Goal: Ask a question

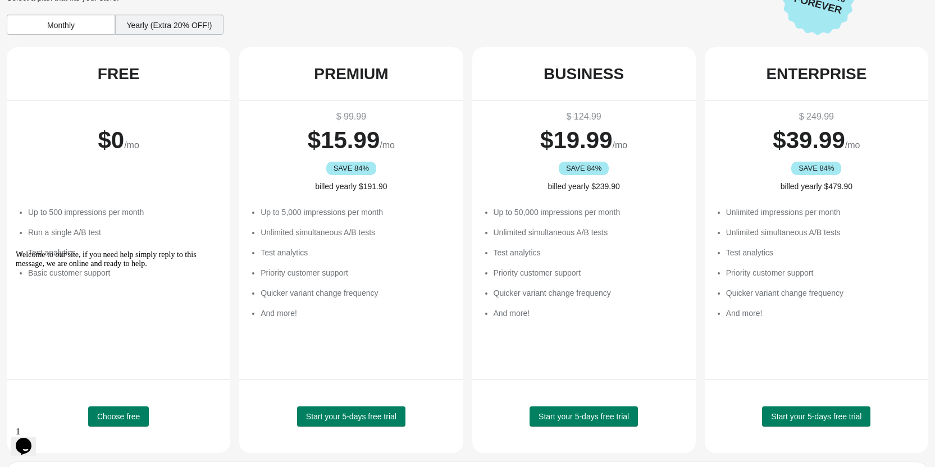
scroll to position [56, 0]
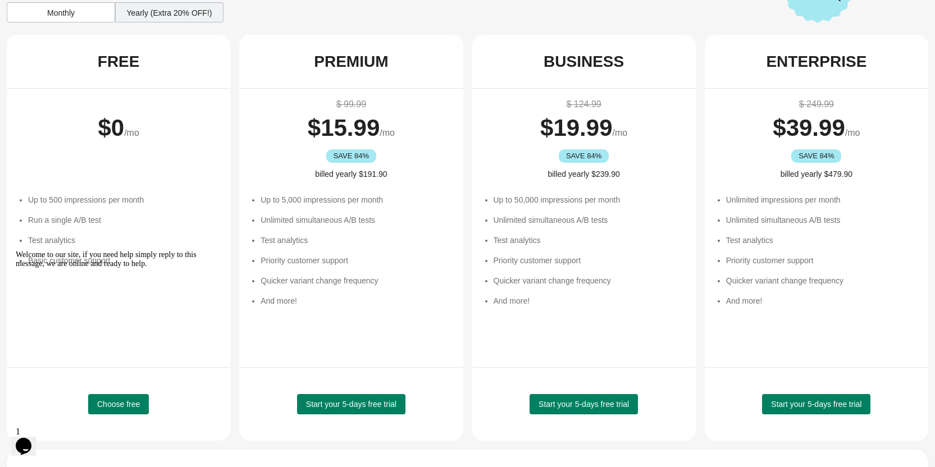
drag, startPoint x: 25, startPoint y: 334, endPoint x: 30, endPoint y: 270, distance: 64.2
click at [16, 250] on icon "Chat attention grabber" at bounding box center [16, 250] width 0 height 0
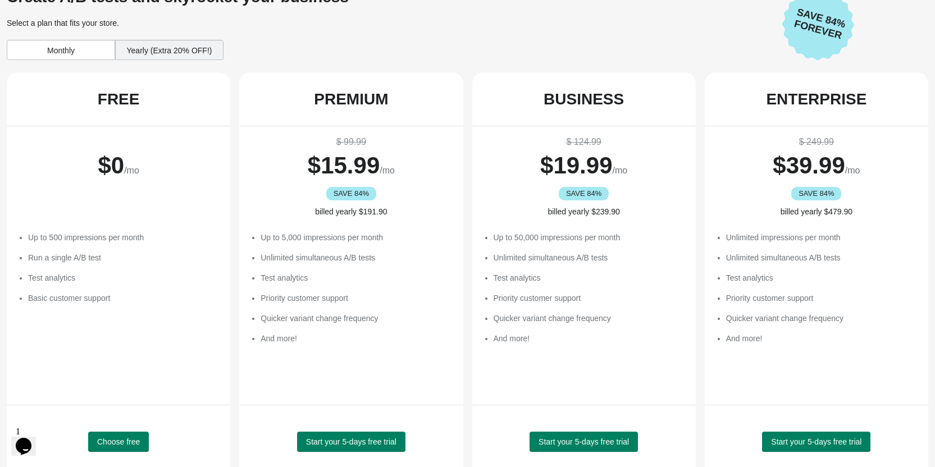
scroll to position [0, 0]
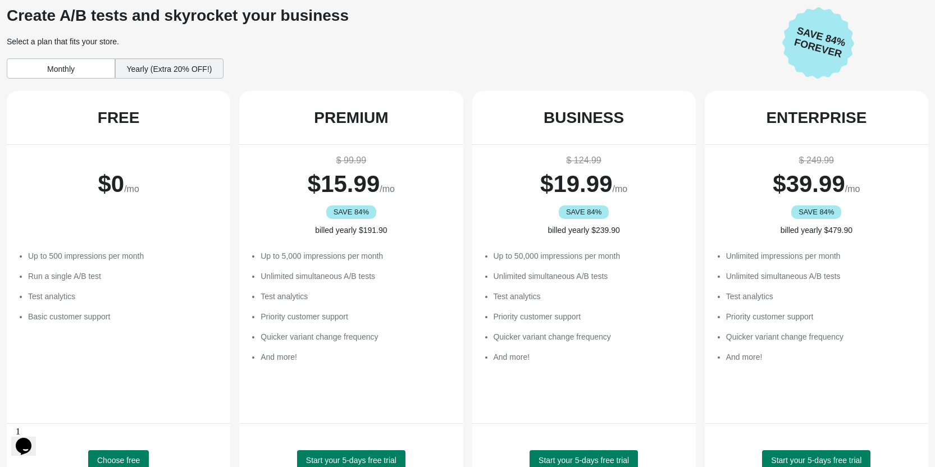
click at [132, 65] on div "Yearly (Extra 20% OFF!)" at bounding box center [169, 68] width 108 height 20
click at [90, 69] on div "Monthly" at bounding box center [61, 68] width 108 height 20
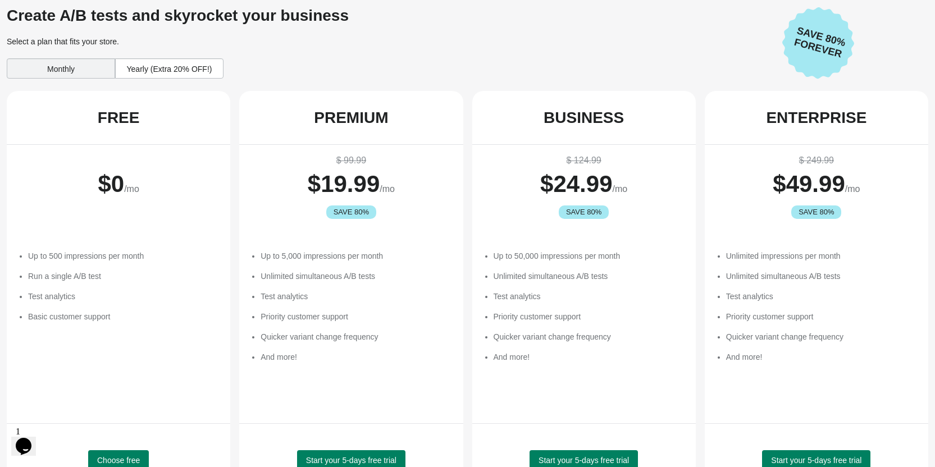
click at [123, 69] on div "Yearly (Extra 20% OFF!)" at bounding box center [169, 68] width 108 height 20
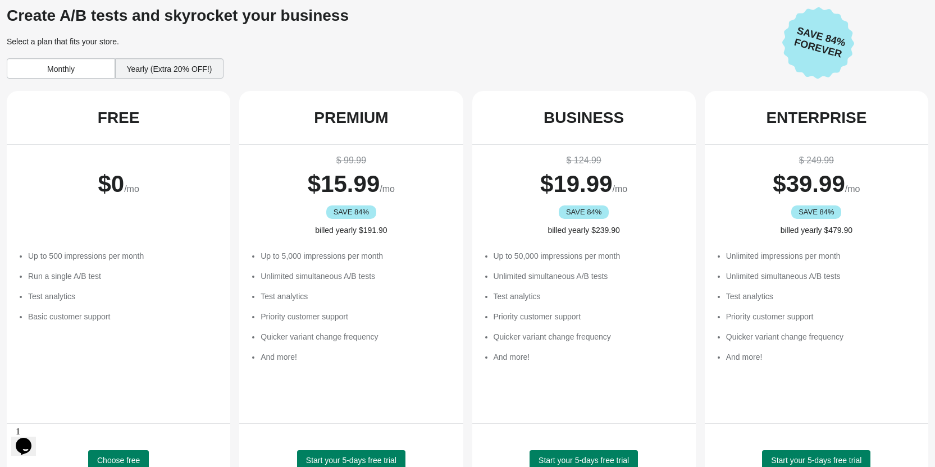
click at [90, 73] on div "Monthly" at bounding box center [61, 68] width 108 height 20
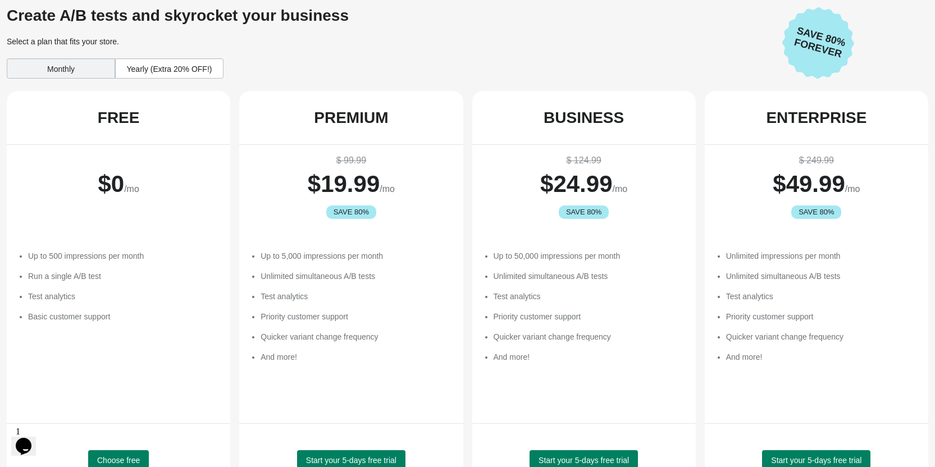
click at [140, 74] on div "Yearly (Extra 20% OFF!)" at bounding box center [169, 68] width 108 height 20
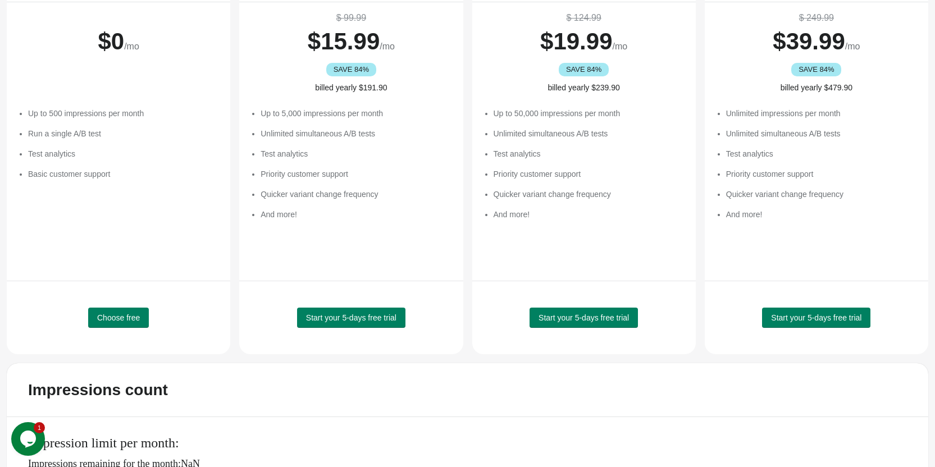
scroll to position [125, 0]
